Goal: Information Seeking & Learning: Learn about a topic

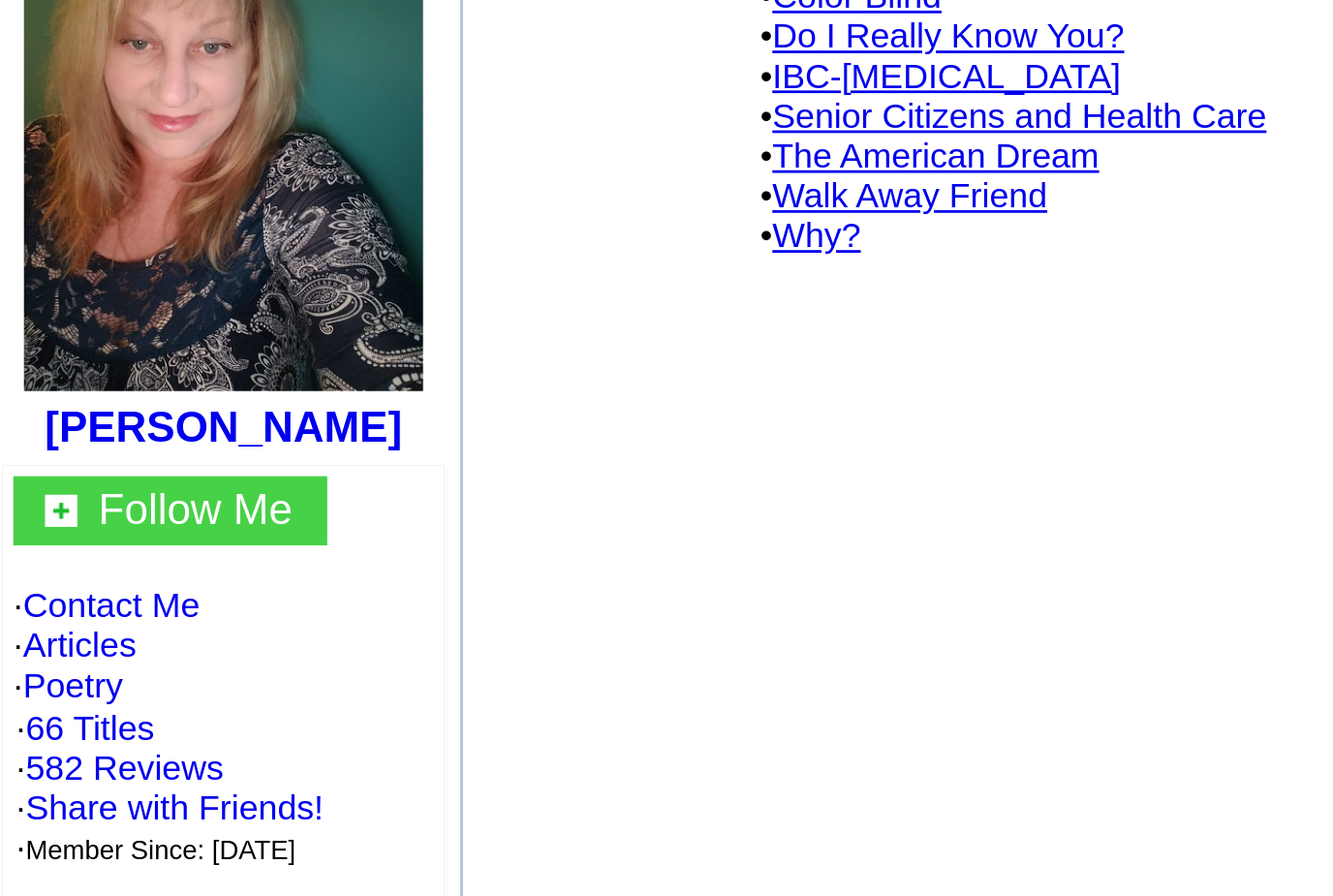
click at [53, 462] on link "Articles" at bounding box center [45, 469] width 42 height 15
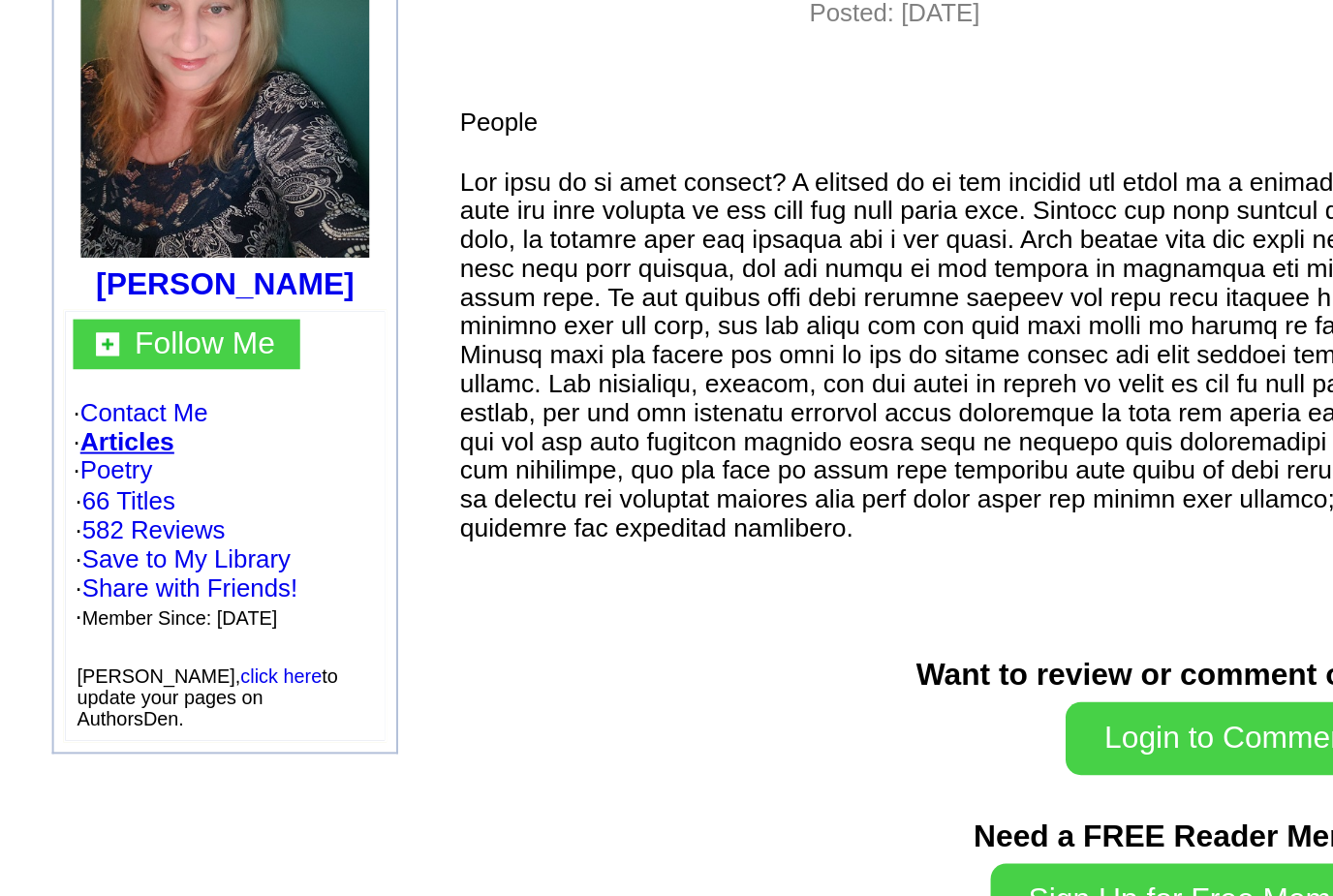
click at [76, 476] on link "Poetry" at bounding box center [60, 483] width 37 height 15
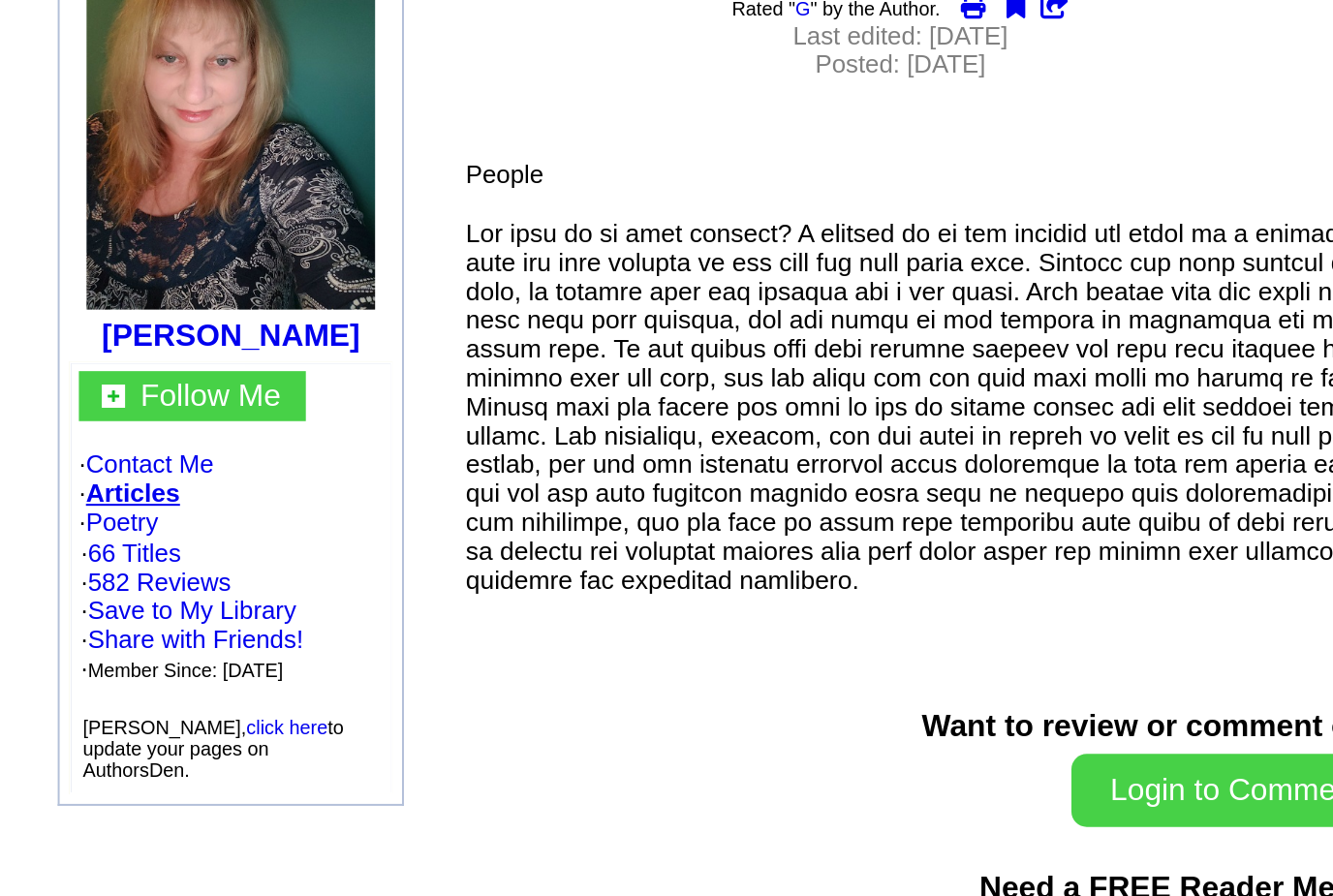
scroll to position [155, 0]
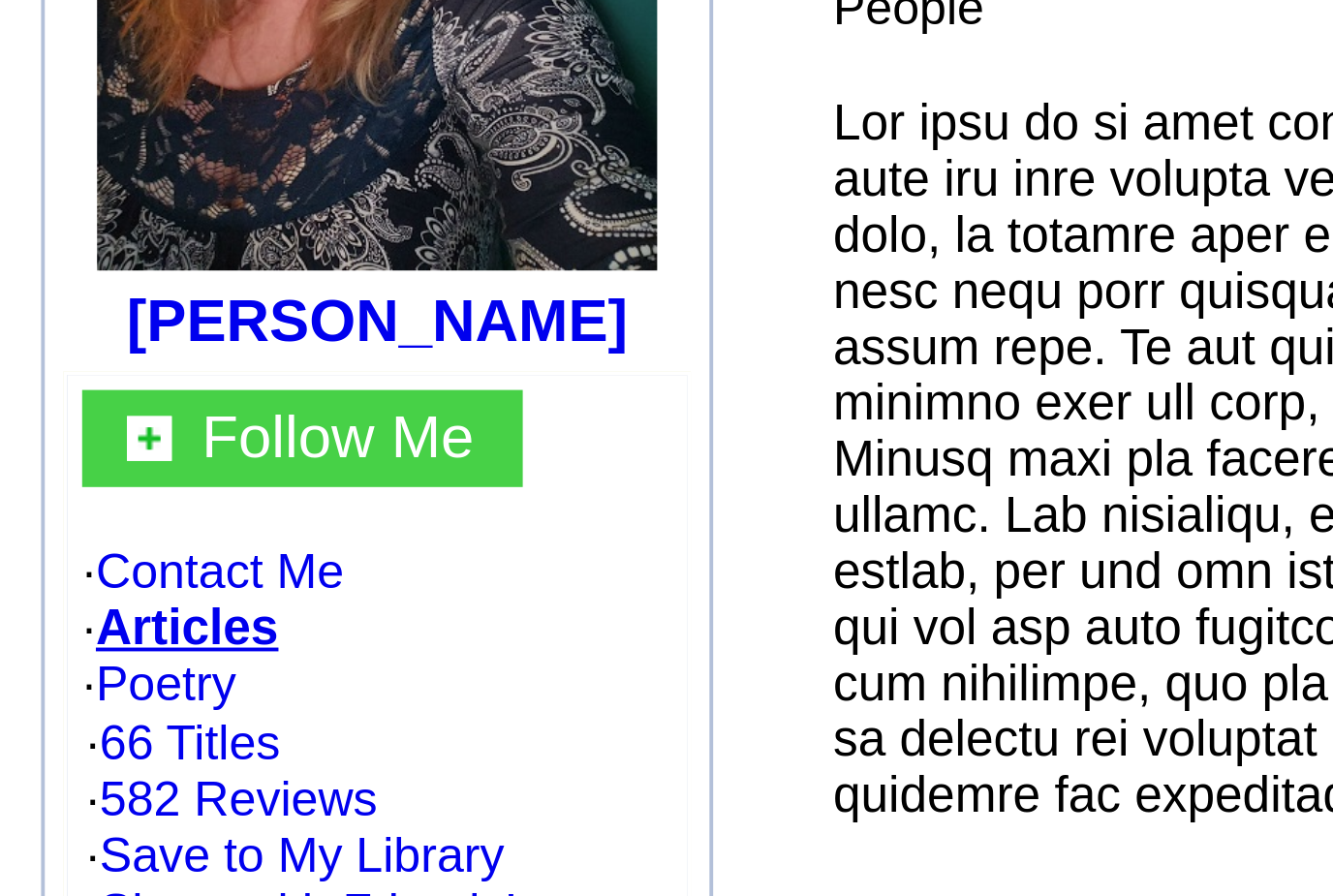
click at [64, 308] on link "Articles" at bounding box center [65, 315] width 48 height 15
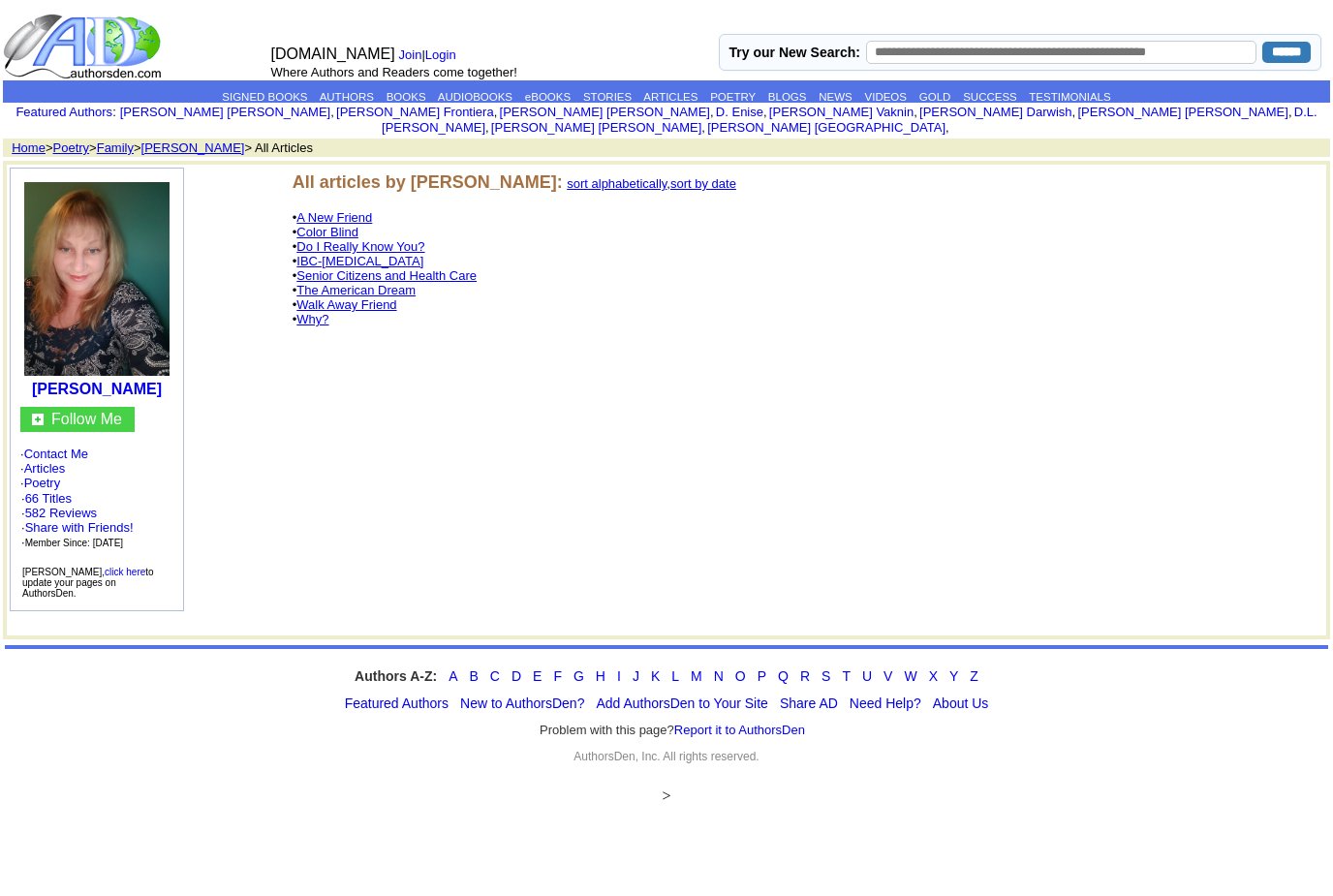
scroll to position [256, 16]
